Goal: Check status: Check status

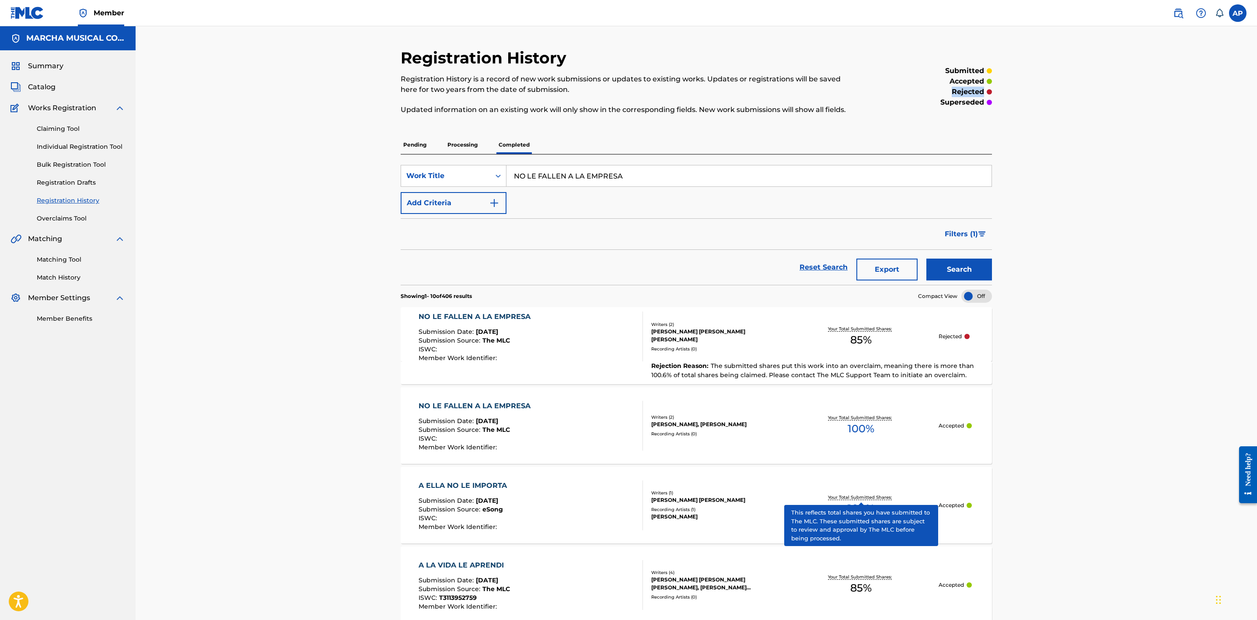
click at [571, 334] on div "NO LE FALLEN A LA EMPRESA Submission Date : [DATE] Submission Source : The MLC …" at bounding box center [530, 336] width 225 height 50
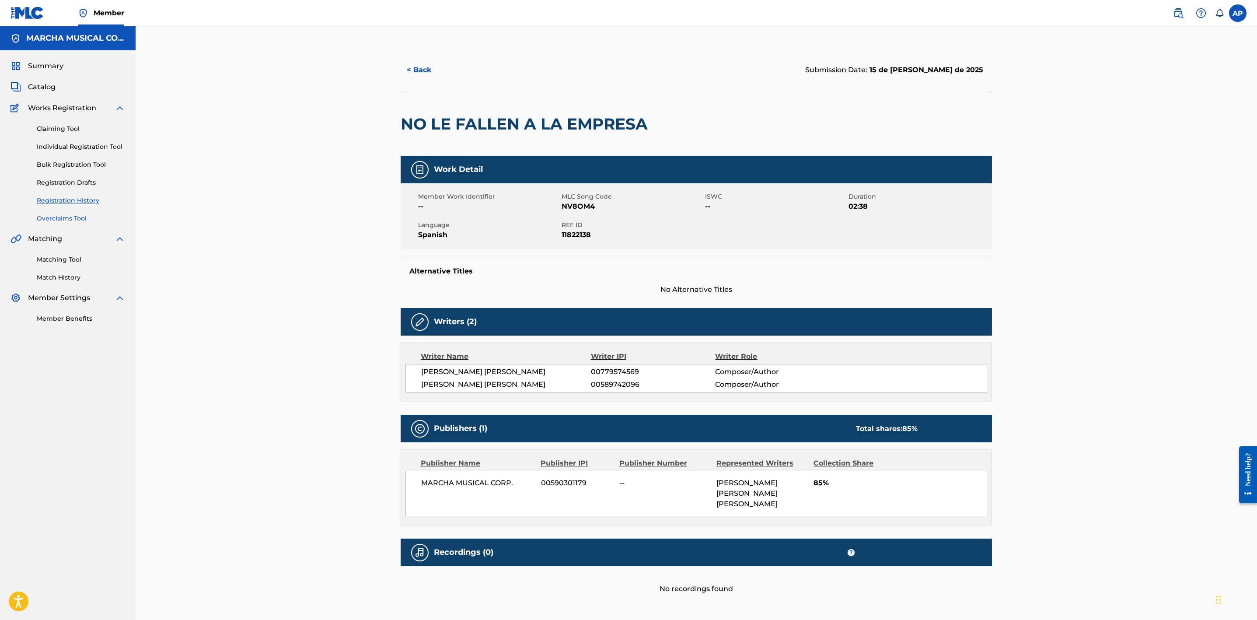
click at [74, 217] on link "Overclaims Tool" at bounding box center [81, 218] width 88 height 9
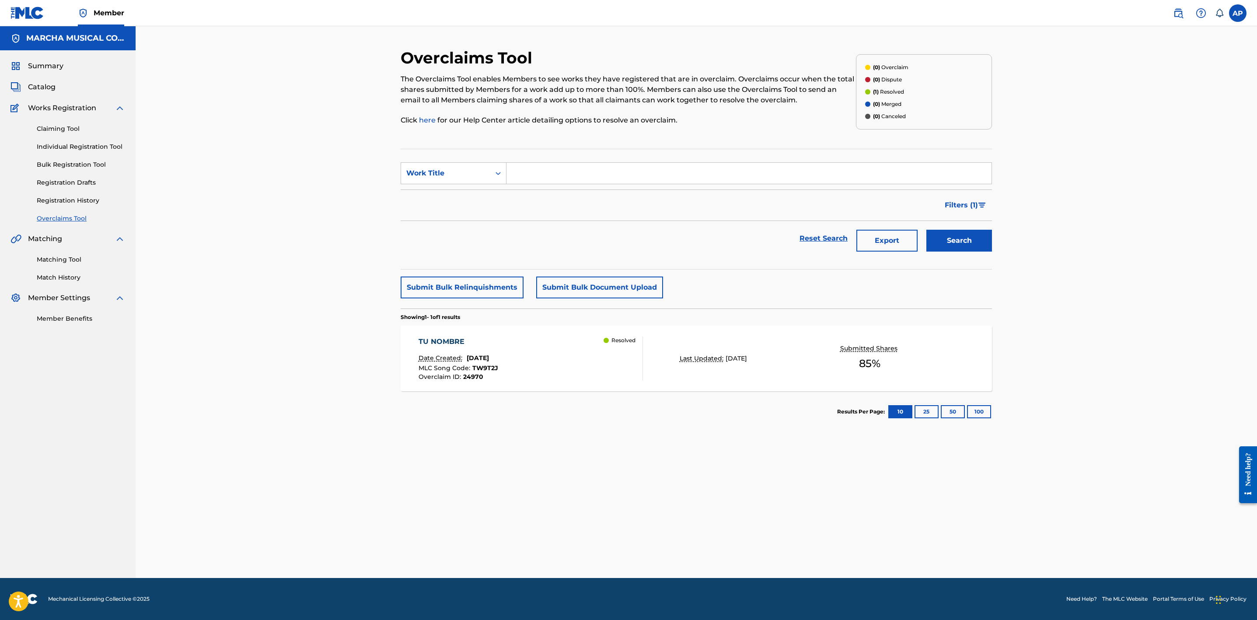
click at [519, 176] on input "Search Form" at bounding box center [748, 173] width 485 height 21
type input "no le fallen a la empresa"
click at [926, 230] on button "Search" at bounding box center [959, 241] width 66 height 22
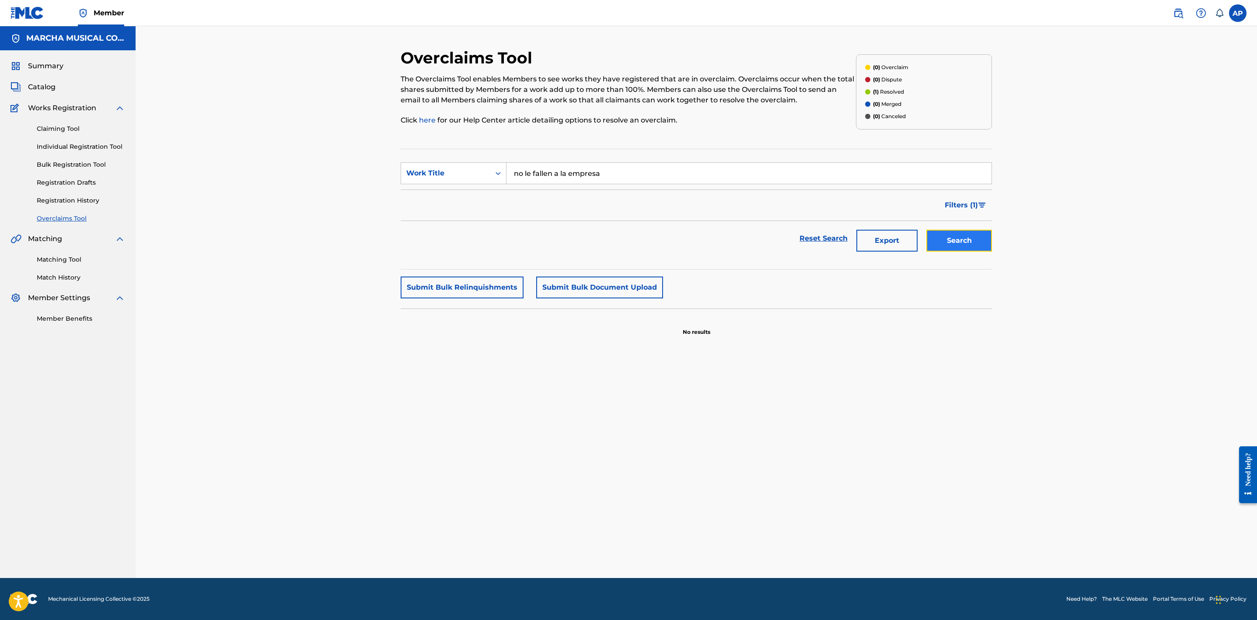
click at [955, 242] on button "Search" at bounding box center [959, 241] width 66 height 22
click at [708, 180] on input "no le fallen a la empresa" at bounding box center [748, 173] width 485 height 21
click at [865, 94] on div "(1) Resolved" at bounding box center [884, 92] width 39 height 8
click at [900, 239] on button "Export" at bounding box center [886, 241] width 61 height 22
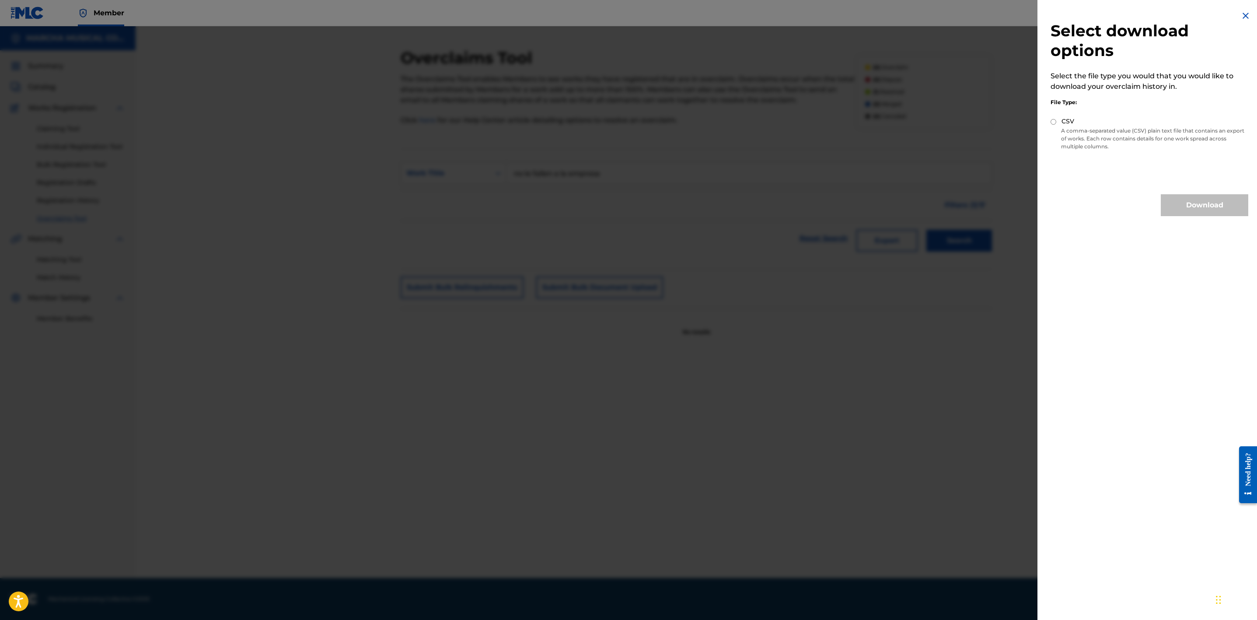
click at [1244, 16] on img at bounding box center [1245, 15] width 10 height 10
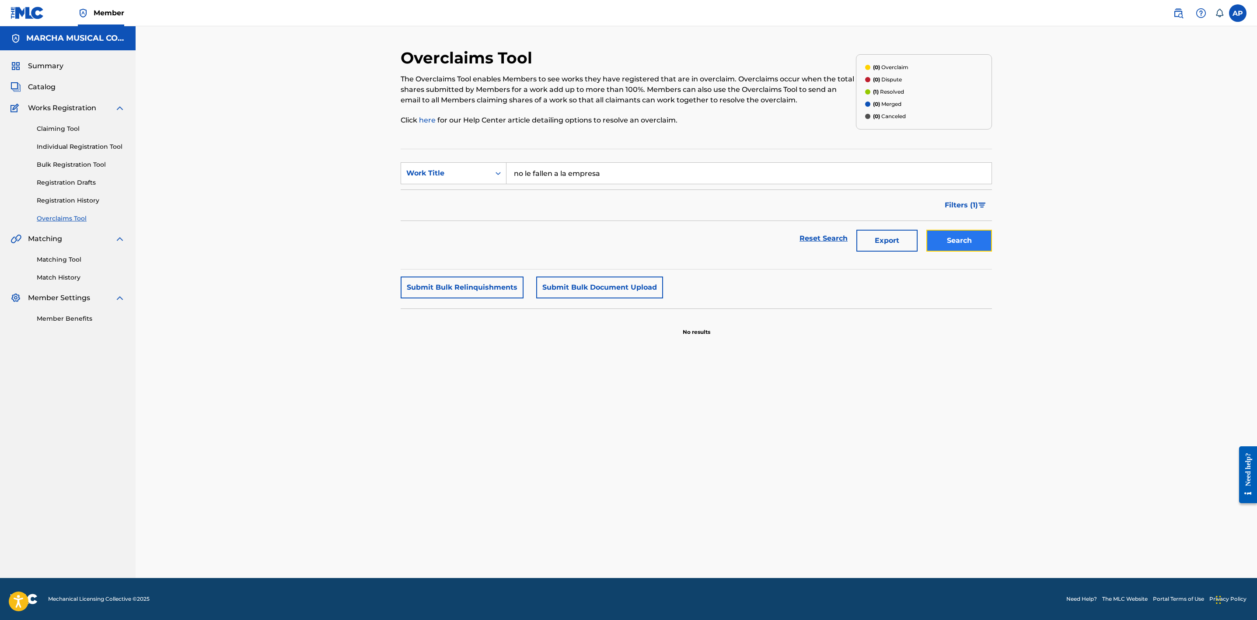
click at [961, 244] on button "Search" at bounding box center [959, 241] width 66 height 22
click at [96, 197] on link "Registration History" at bounding box center [81, 200] width 88 height 9
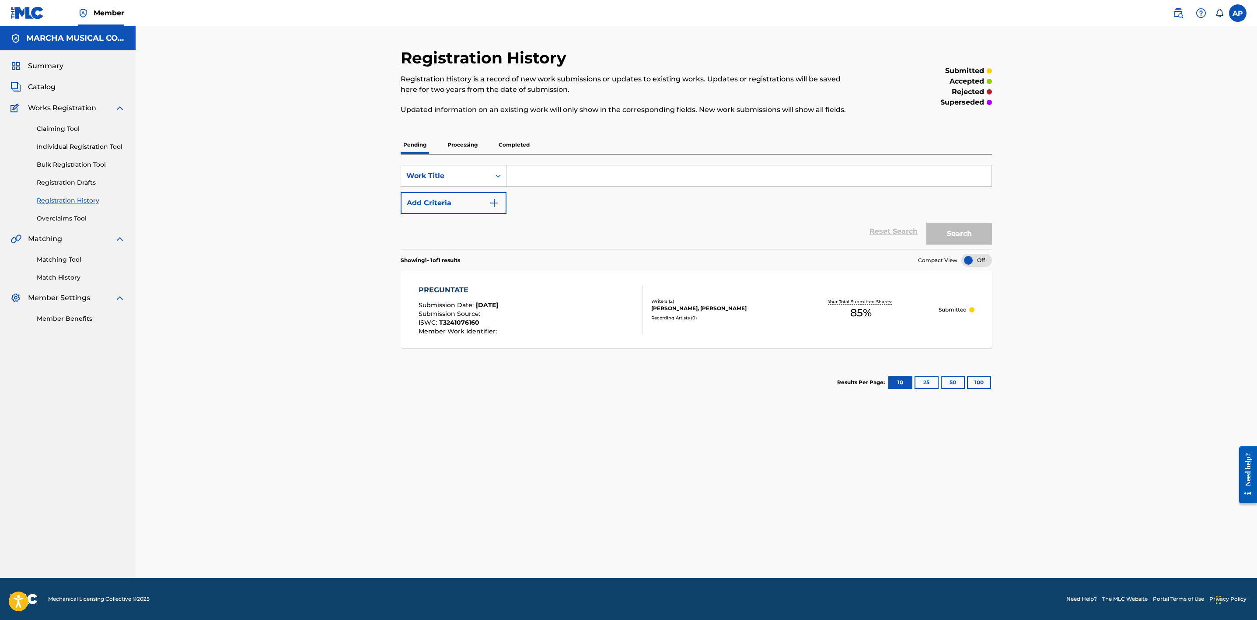
click at [544, 181] on input "Search Form" at bounding box center [748, 175] width 485 height 21
type input "NO LE FALLEN A LA EMPRESA"
click at [941, 234] on button "Search" at bounding box center [959, 234] width 66 height 22
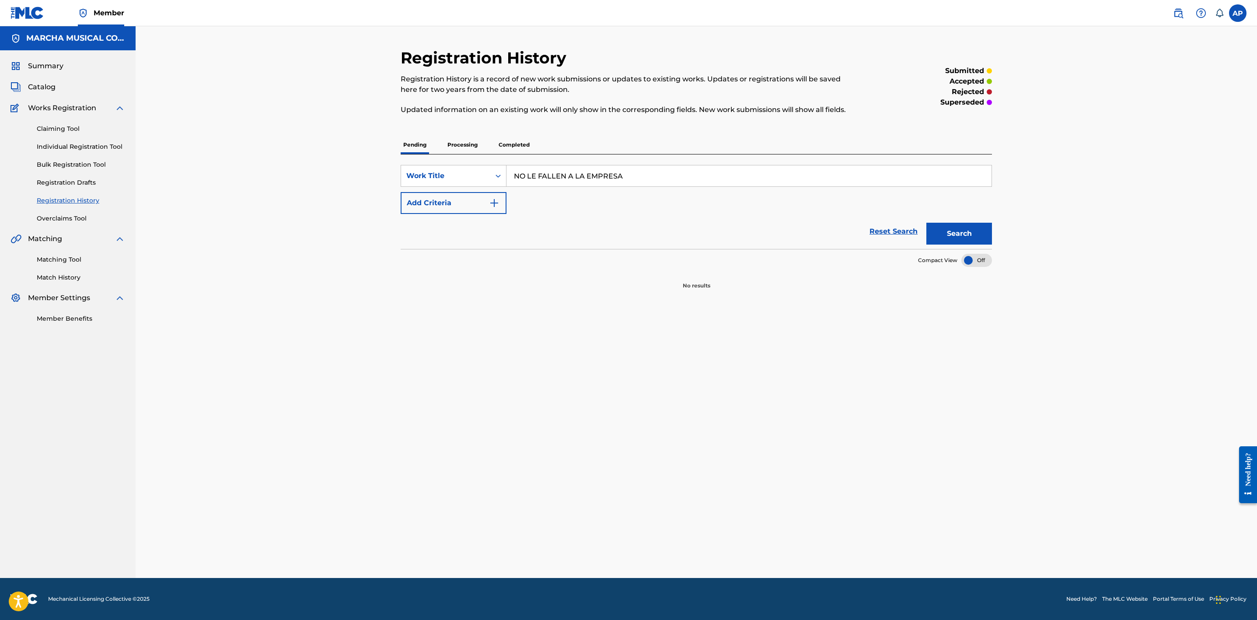
click at [459, 149] on p "Processing" at bounding box center [462, 145] width 35 height 18
click at [938, 231] on button "Search" at bounding box center [959, 234] width 66 height 22
click at [523, 147] on p "Completed" at bounding box center [514, 145] width 36 height 18
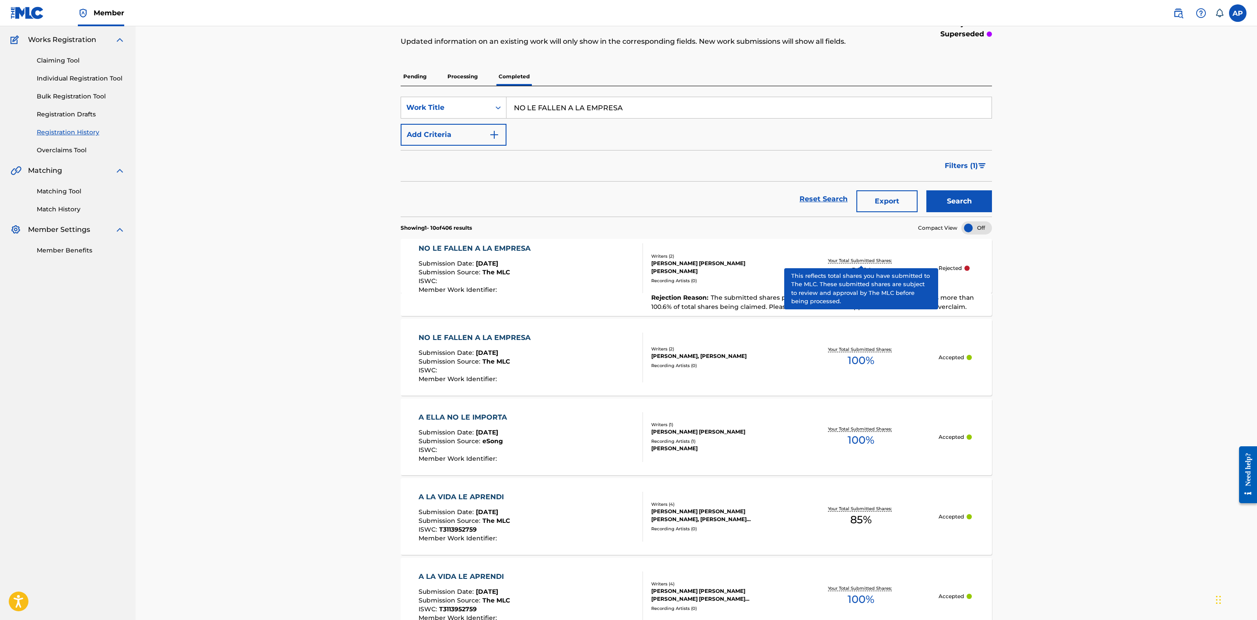
scroll to position [131, 0]
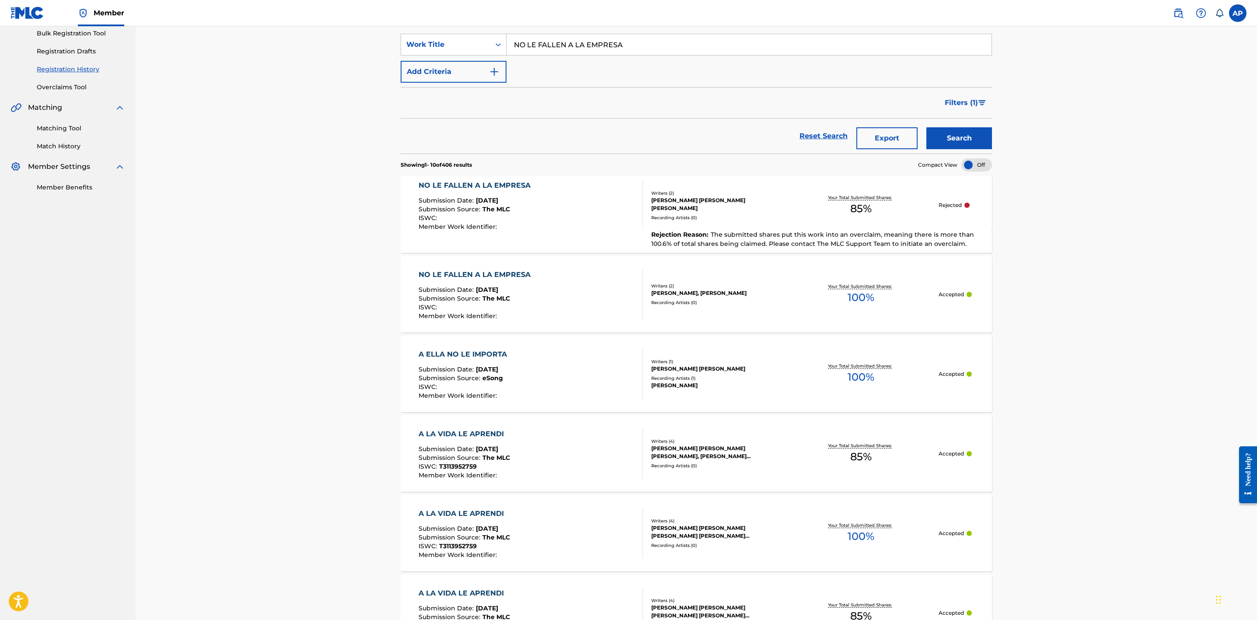
click at [894, 204] on div "Your Total Submitted Shares: 85 %" at bounding box center [860, 205] width 155 height 27
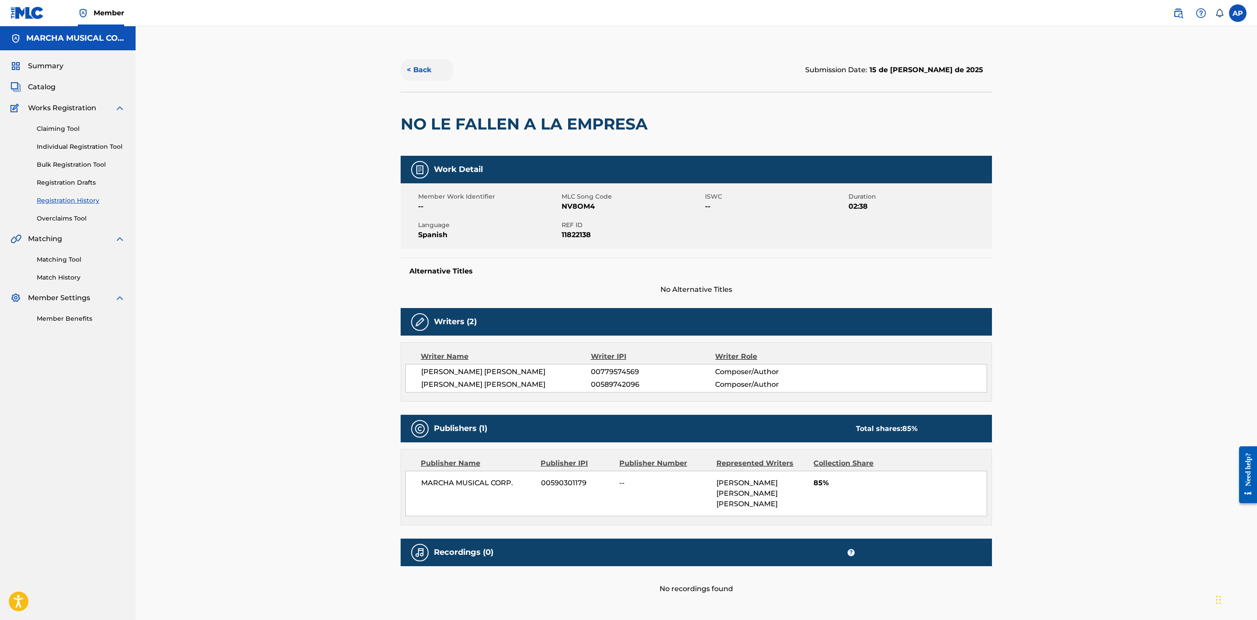
click at [417, 72] on button "< Back" at bounding box center [427, 70] width 52 height 22
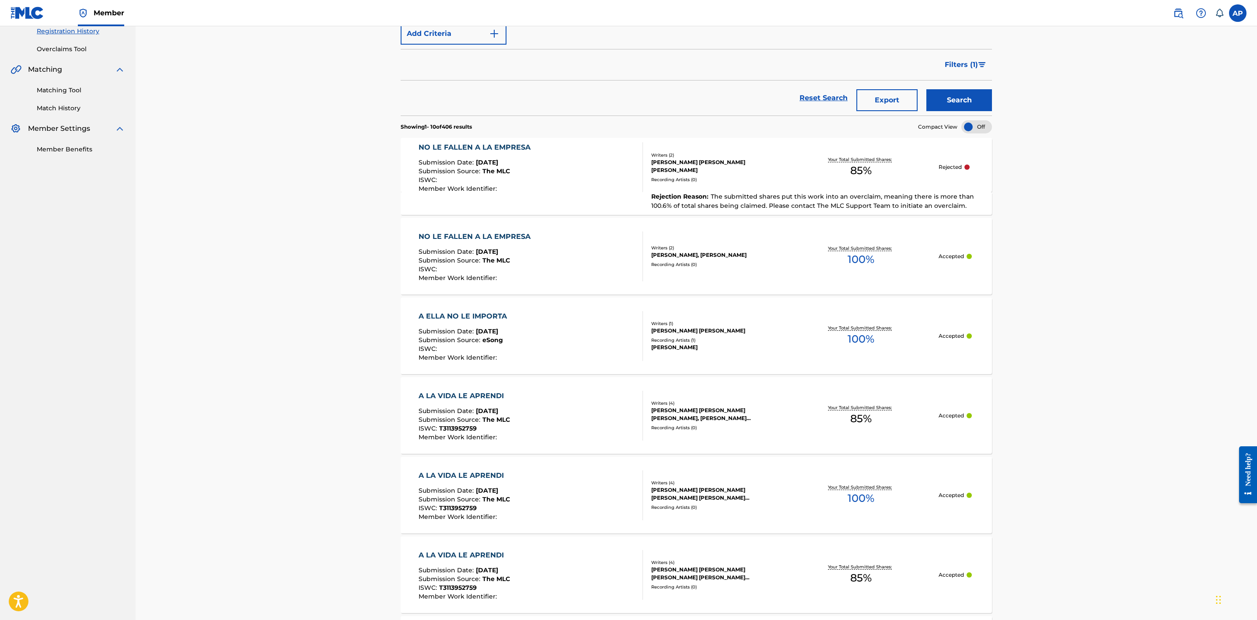
scroll to position [197, 0]
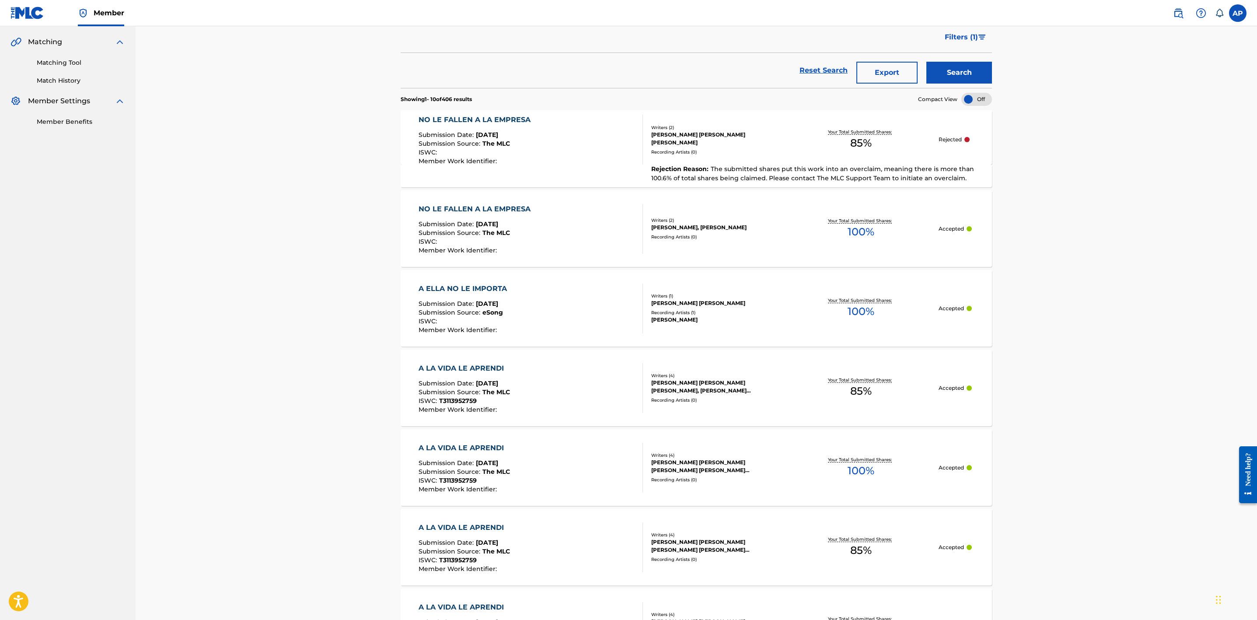
click at [957, 142] on p "Rejected" at bounding box center [949, 140] width 23 height 8
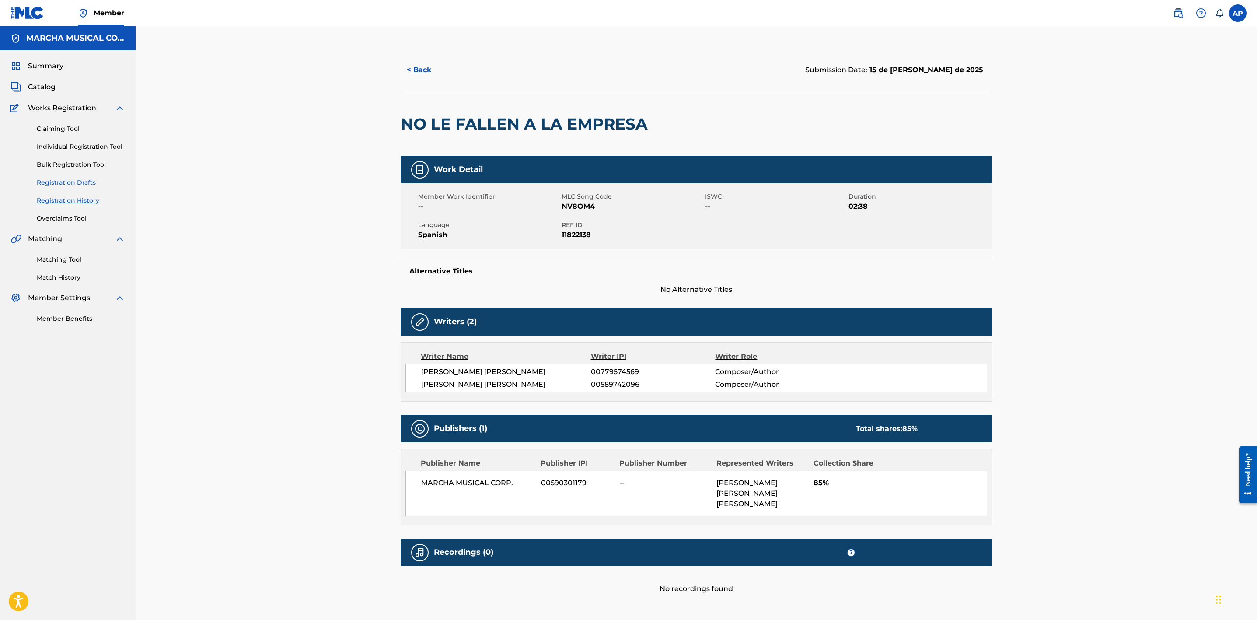
click at [89, 179] on link "Registration Drafts" at bounding box center [81, 182] width 88 height 9
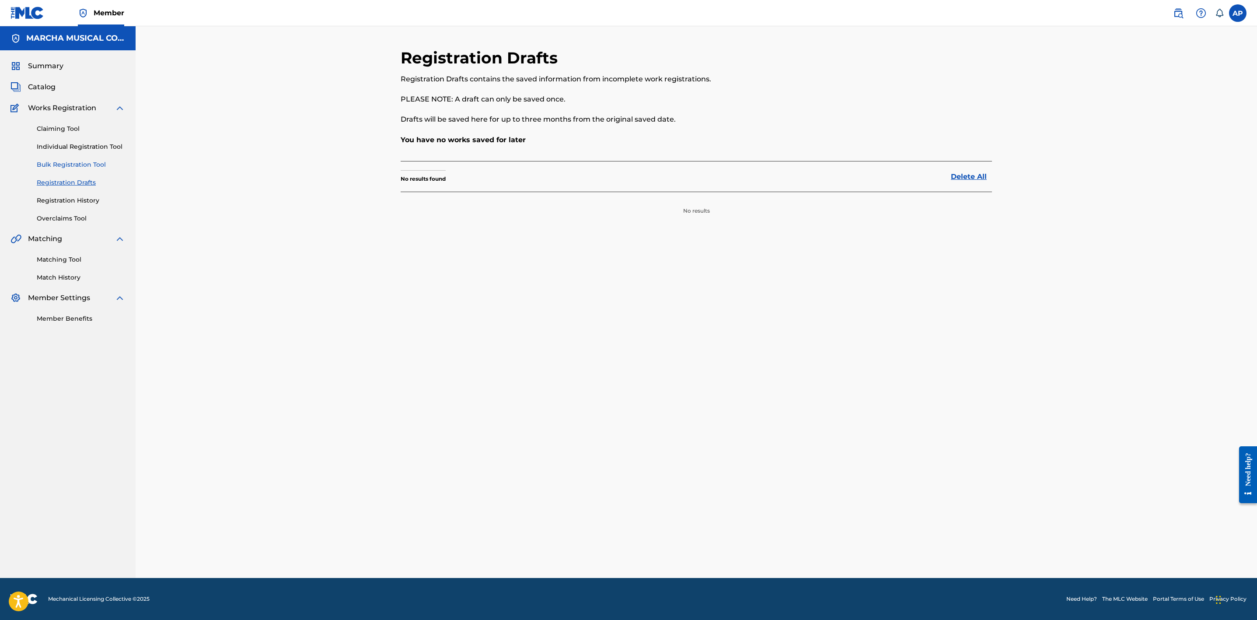
click at [91, 162] on link "Bulk Registration Tool" at bounding box center [81, 164] width 88 height 9
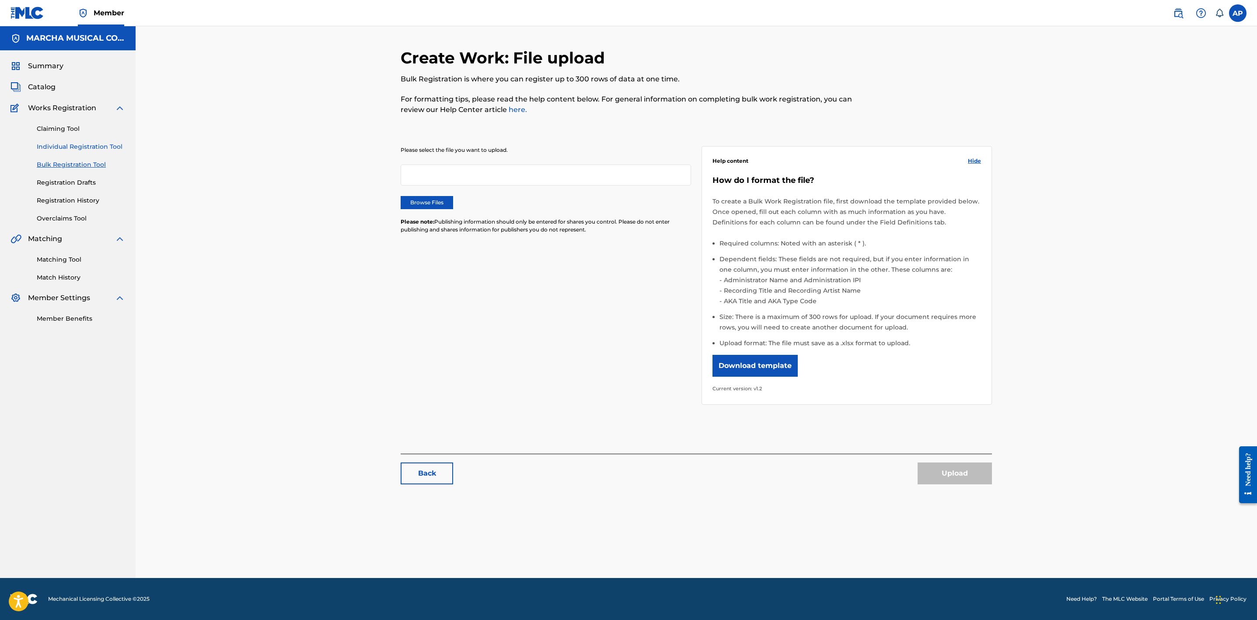
click at [94, 146] on link "Individual Registration Tool" at bounding box center [81, 146] width 88 height 9
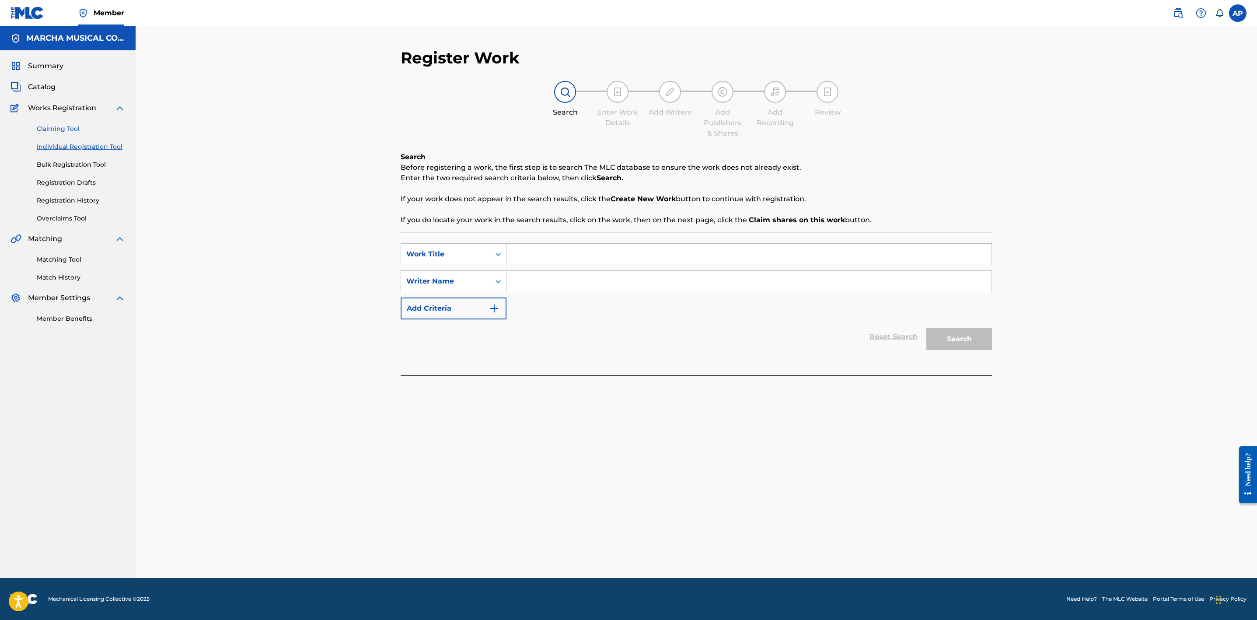
click at [75, 129] on link "Claiming Tool" at bounding box center [81, 128] width 88 height 9
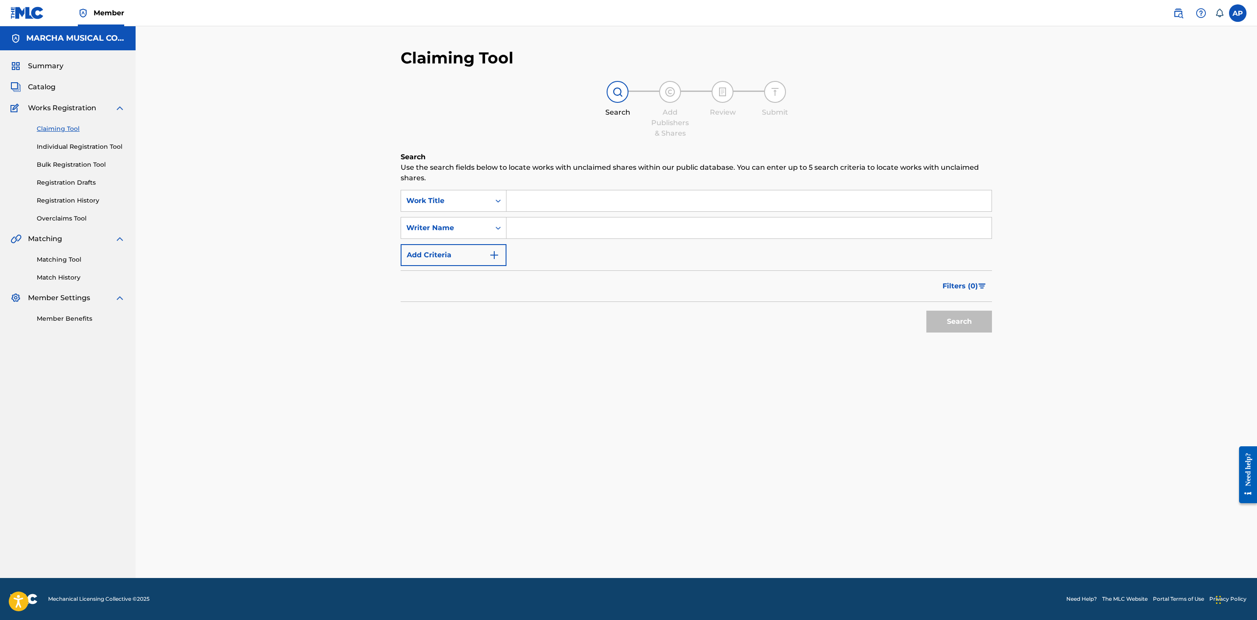
click at [526, 204] on input "Search Form" at bounding box center [748, 200] width 485 height 21
click at [585, 220] on span "a la empresa" at bounding box center [577, 220] width 46 height 8
type input "no le fallen a la empresa"
click at [600, 227] on input "Search Form" at bounding box center [748, 227] width 485 height 21
type input "[PERSON_NAME]"
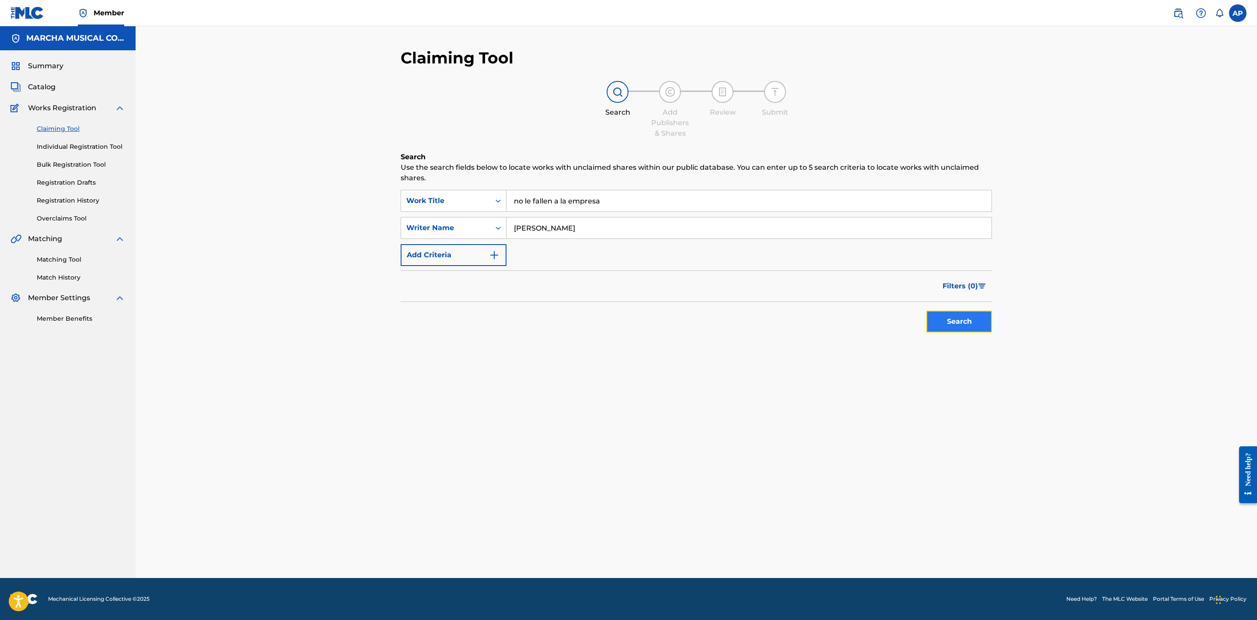
click at [954, 323] on button "Search" at bounding box center [959, 321] width 66 height 22
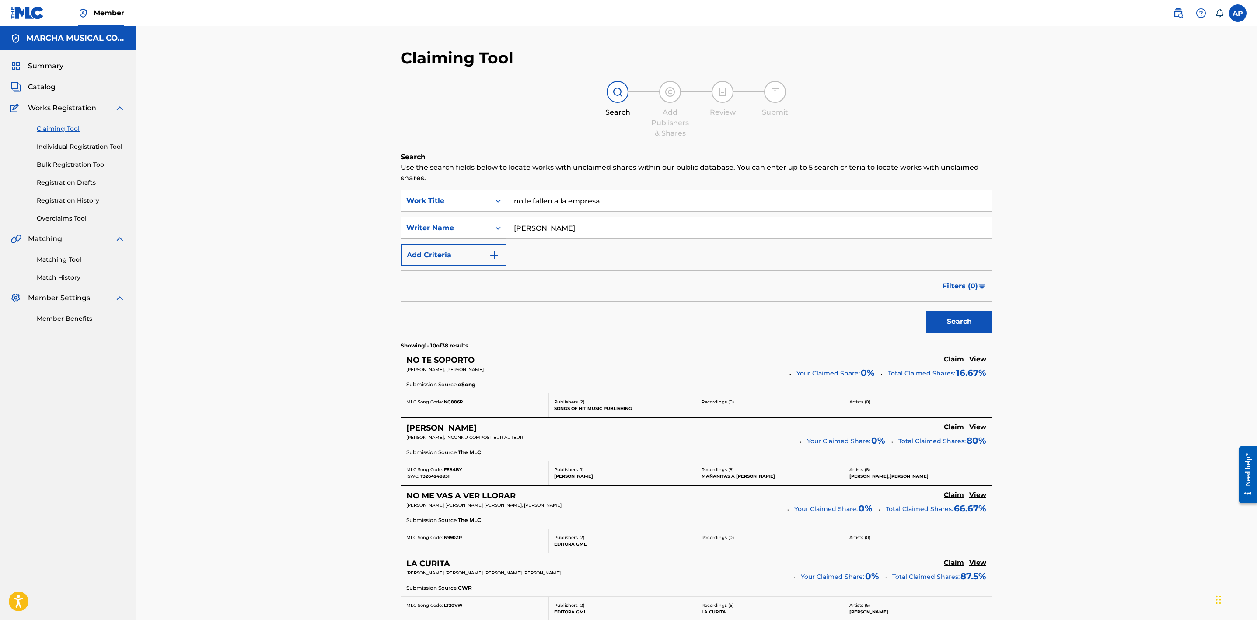
drag, startPoint x: 568, startPoint y: 226, endPoint x: 474, endPoint y: 227, distance: 94.0
click at [474, 227] on div "SearchWithCriteriae31f5747-38ed-48af-9d84-c5ac4a01732e Writer Name [PERSON_NAME]" at bounding box center [696, 228] width 591 height 22
click at [77, 198] on link "Registration History" at bounding box center [81, 200] width 88 height 9
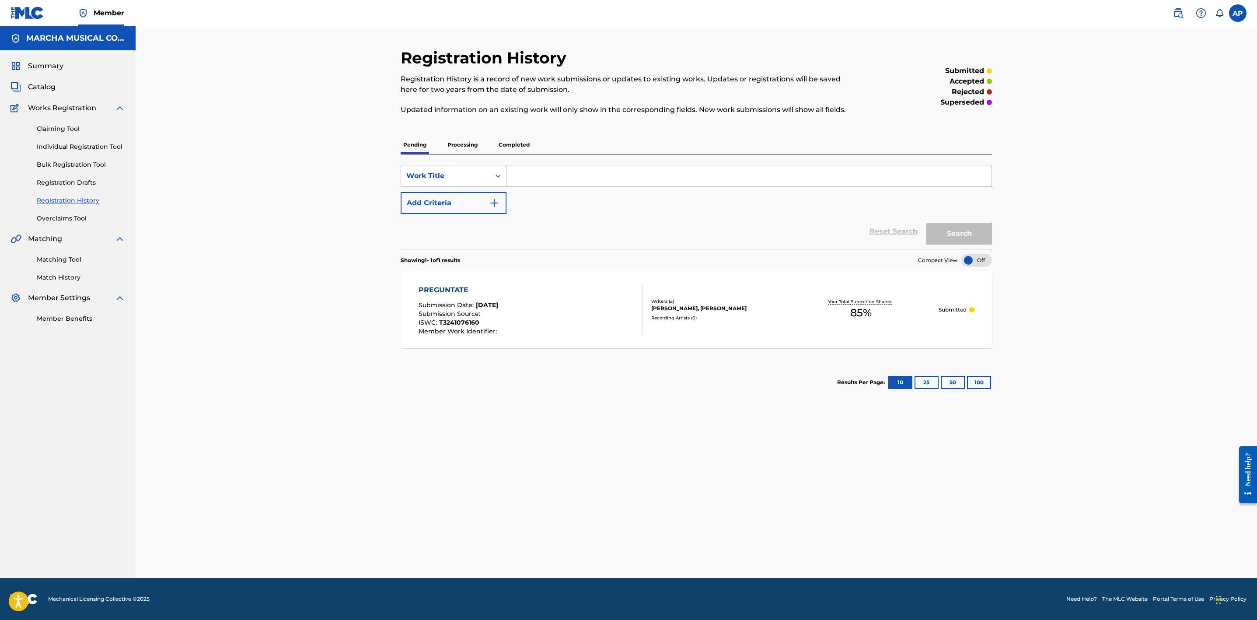
click at [537, 173] on input "Search Form" at bounding box center [748, 175] width 485 height 21
type input "ESTA VA POR TI"
click at [947, 237] on button "Search" at bounding box center [959, 234] width 66 height 22
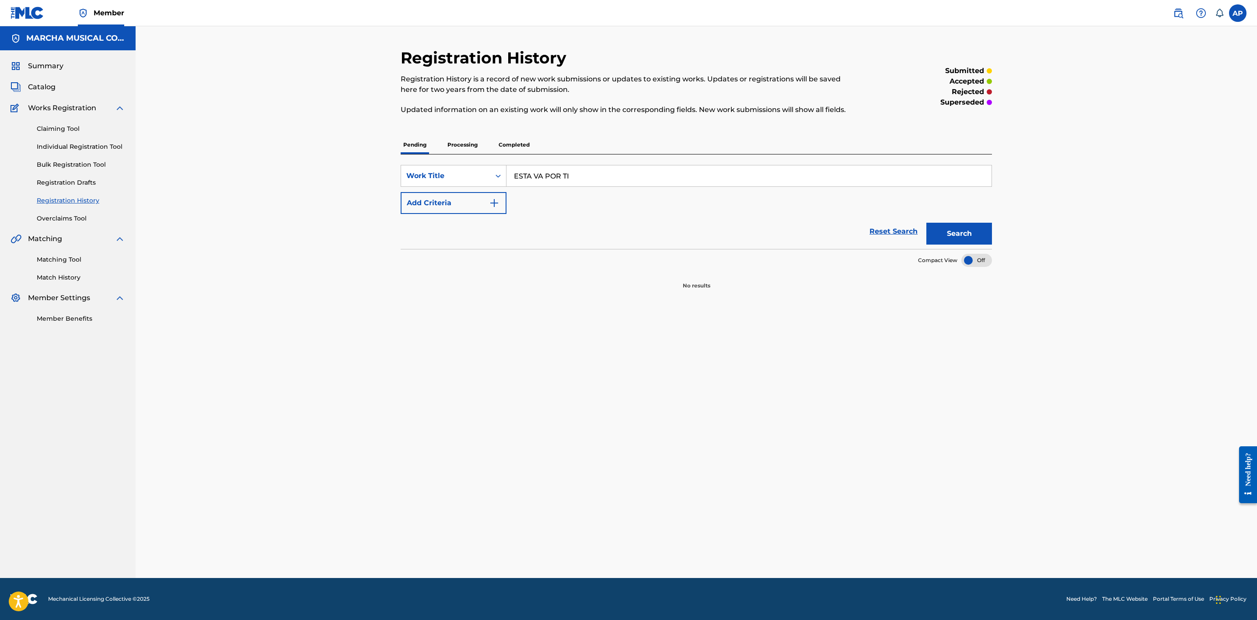
click at [576, 169] on input "ESTA VA POR TI" at bounding box center [748, 175] width 485 height 21
drag, startPoint x: 578, startPoint y: 173, endPoint x: 487, endPoint y: 174, distance: 91.0
click at [487, 174] on div "SearchWithCriteriabc9d0790-d541-412d-a4b7-cbffa4623fde Work Title ESTA VA POR TI" at bounding box center [696, 176] width 591 height 22
type input "CON PERMISO YA ME VOY"
click at [939, 231] on button "Search" at bounding box center [959, 234] width 66 height 22
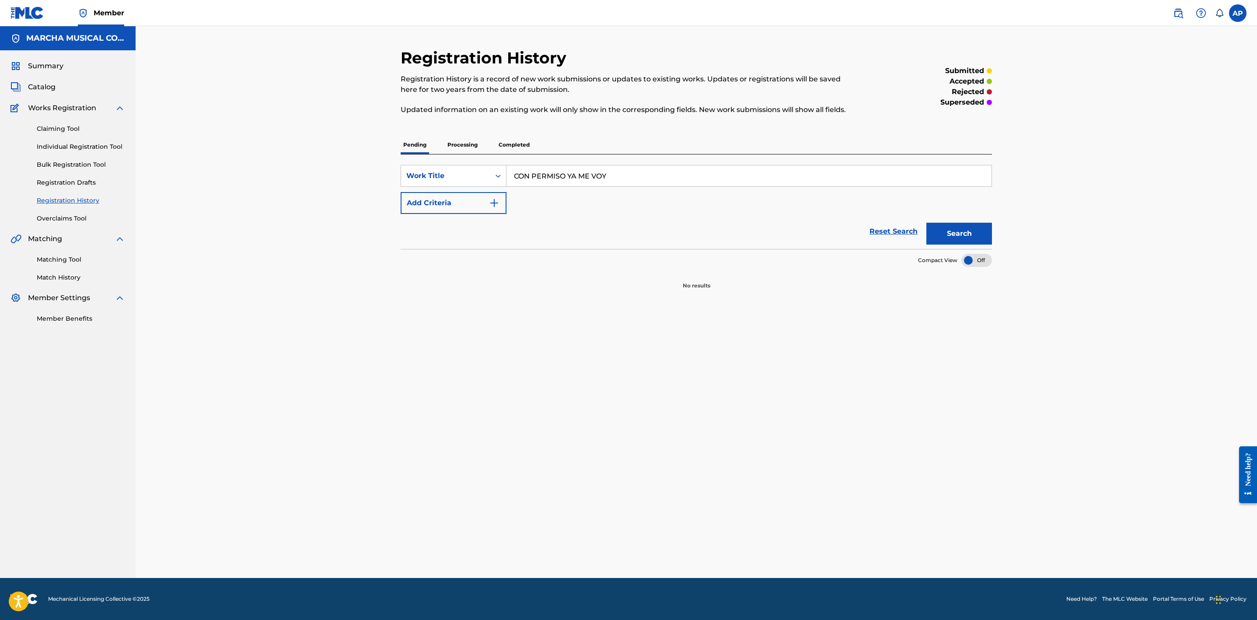
click at [454, 138] on p "Processing" at bounding box center [462, 145] width 35 height 18
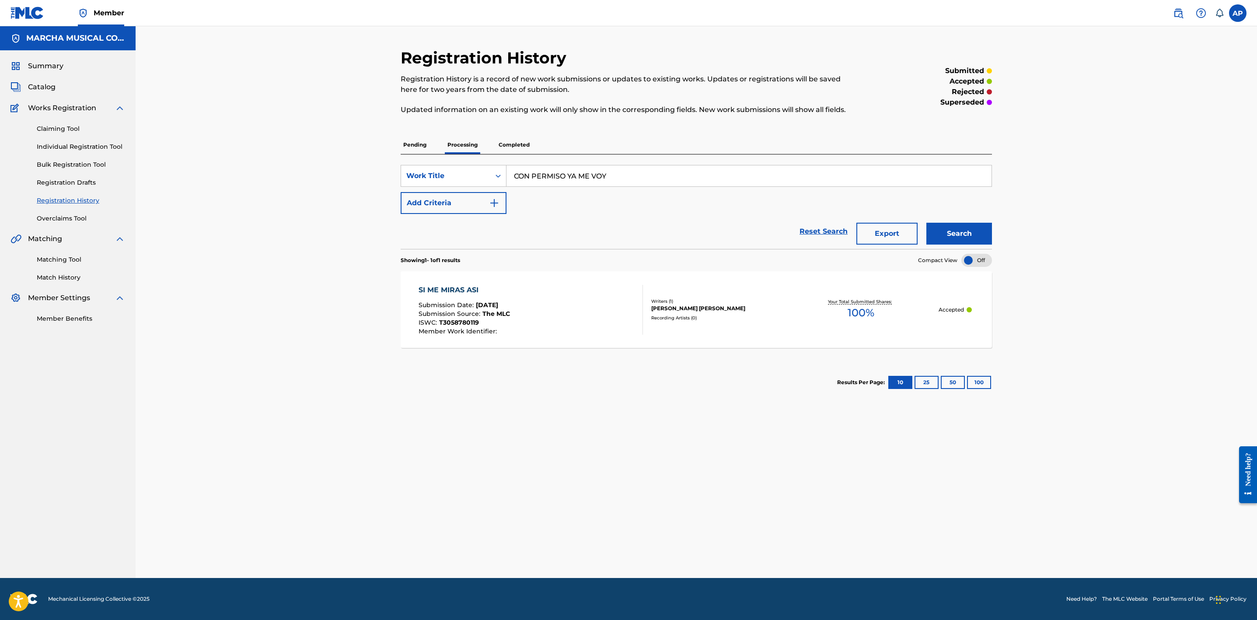
click at [512, 140] on p "Completed" at bounding box center [514, 145] width 36 height 18
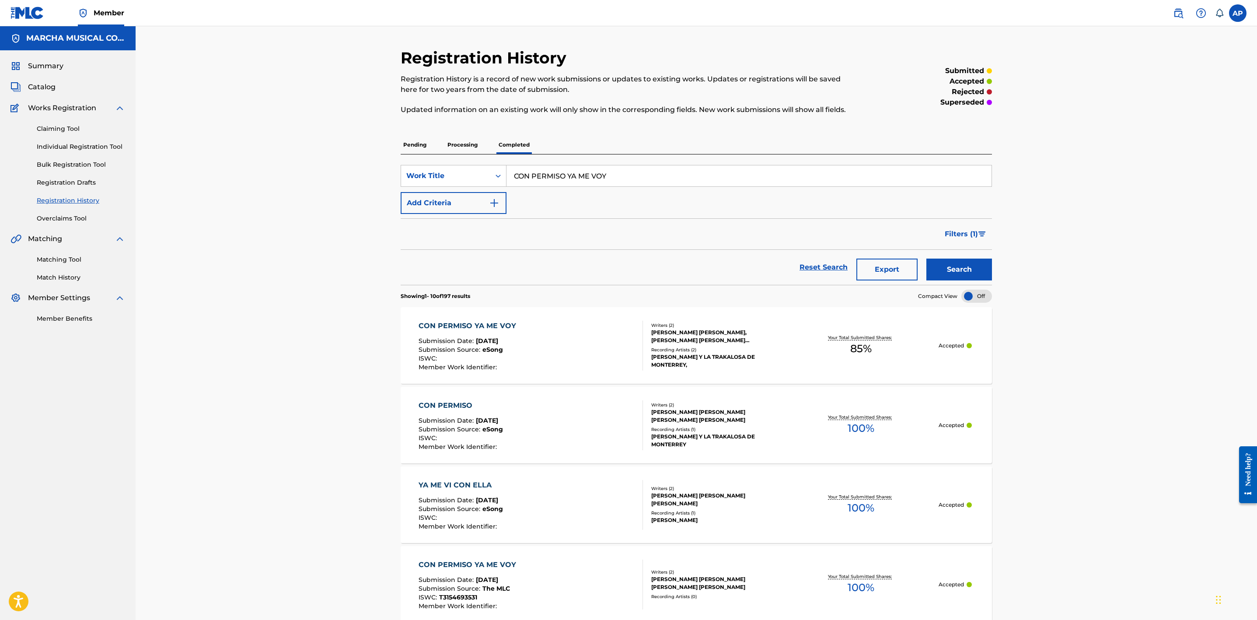
click at [575, 335] on div "CON PERMISO YA ME VOY Submission Date : [DATE] Submission Source : eSong ISWC :…" at bounding box center [530, 346] width 225 height 50
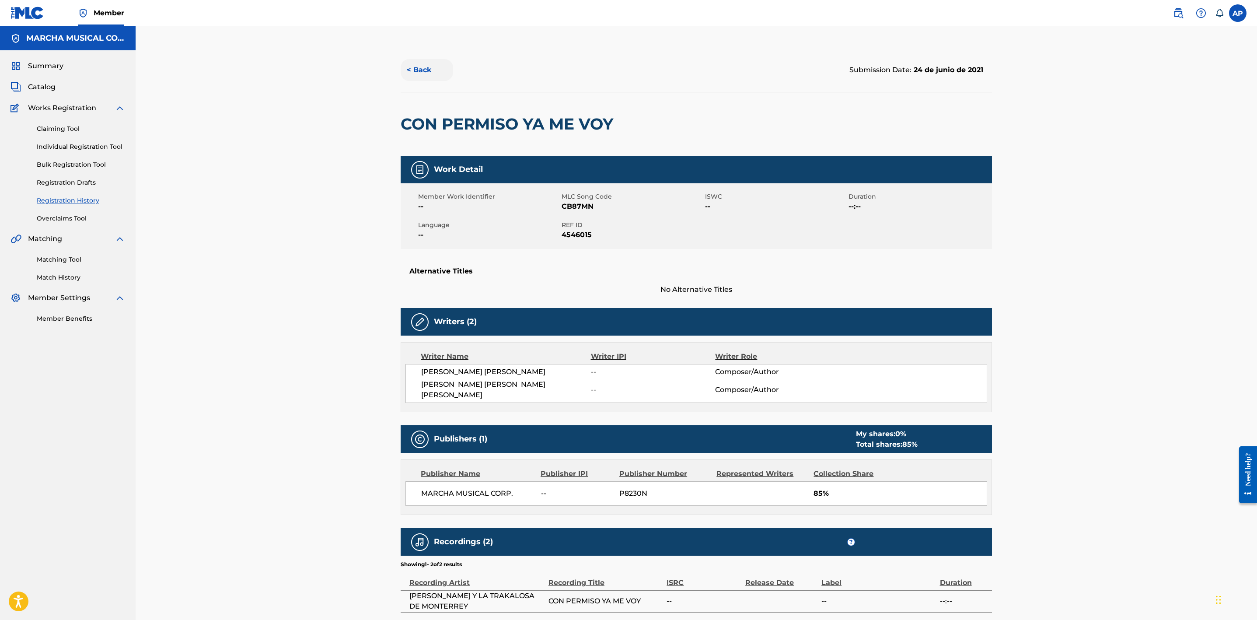
click at [425, 72] on button "< Back" at bounding box center [427, 70] width 52 height 22
